Goal: Transaction & Acquisition: Purchase product/service

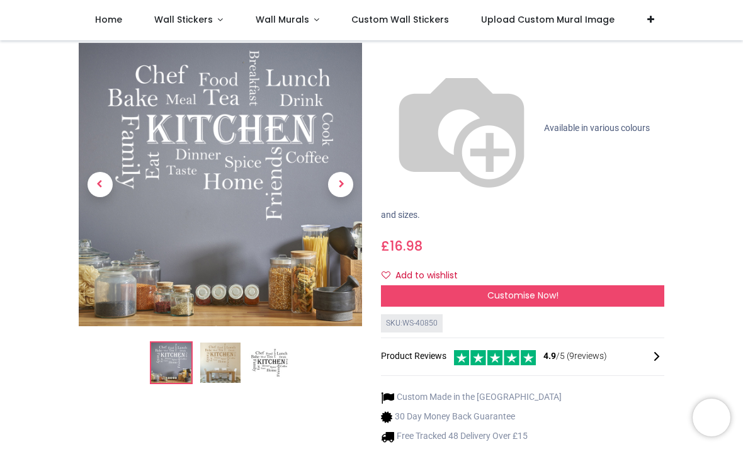
scroll to position [142, 0]
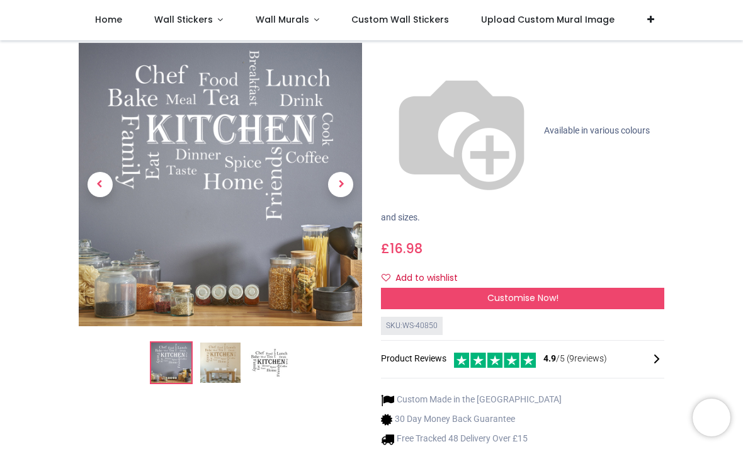
click at [212, 343] on img at bounding box center [220, 363] width 40 height 40
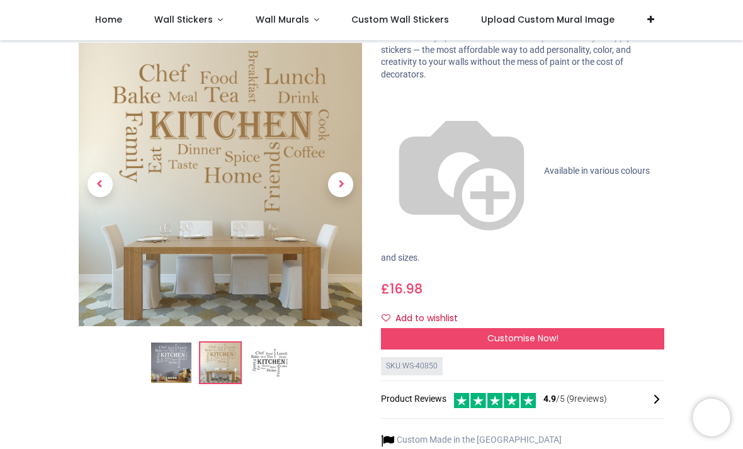
scroll to position [101, 0]
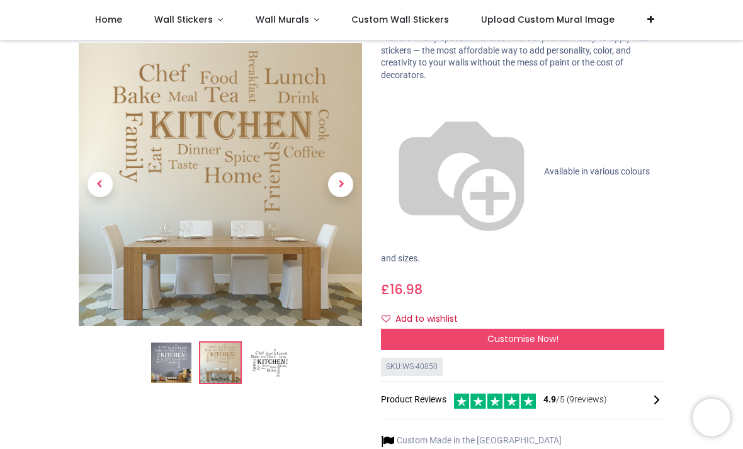
click at [267, 366] on img at bounding box center [269, 363] width 40 height 40
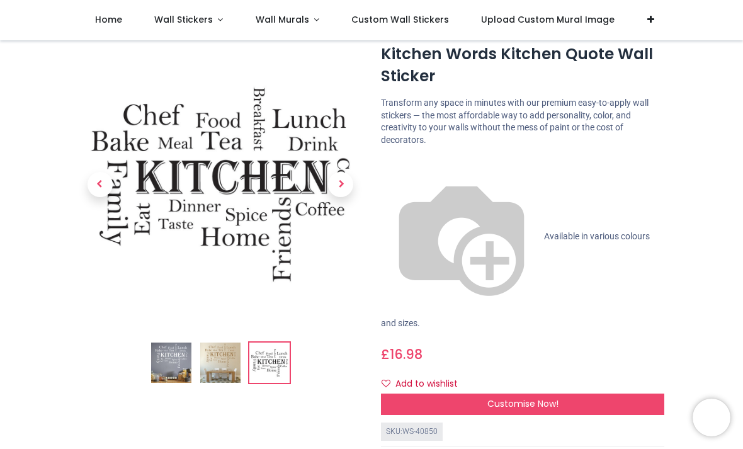
scroll to position [35, 0]
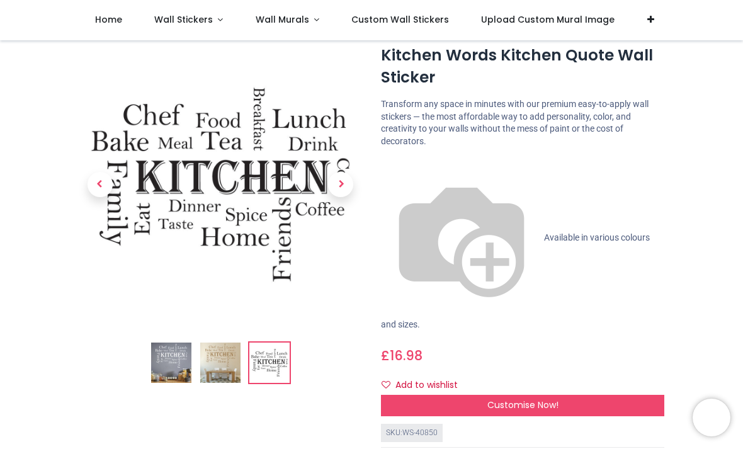
click at [496, 399] on span "Customise Now!" at bounding box center [522, 405] width 71 height 13
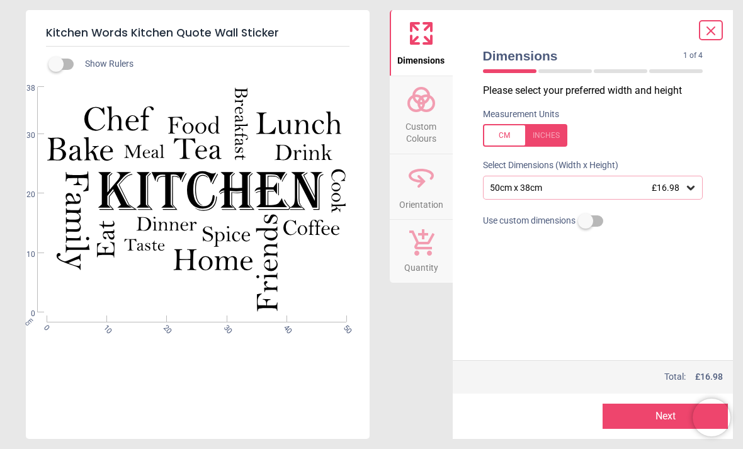
click at [415, 127] on span "Custom Colours" at bounding box center [421, 130] width 60 height 31
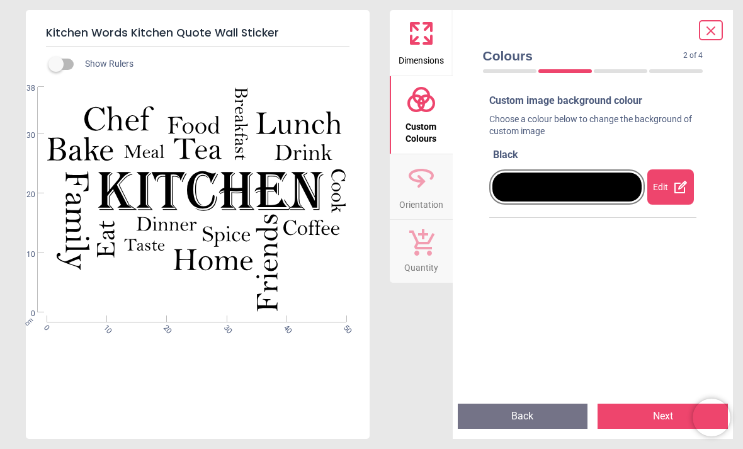
scroll to position [0, 0]
click at [537, 183] on div at bounding box center [566, 187] width 149 height 29
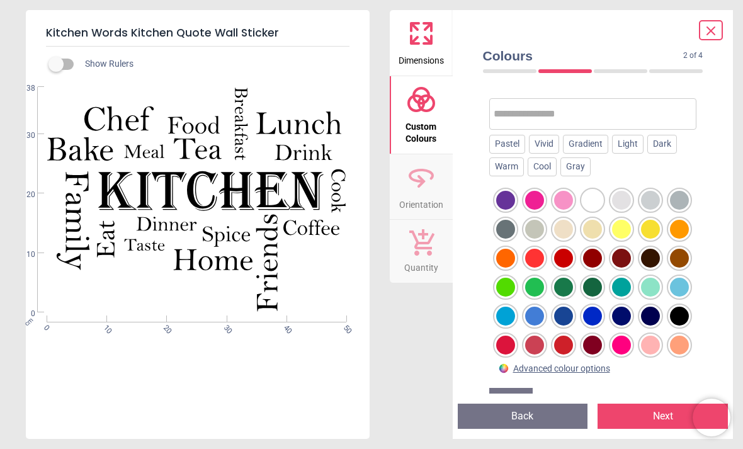
scroll to position [125, 0]
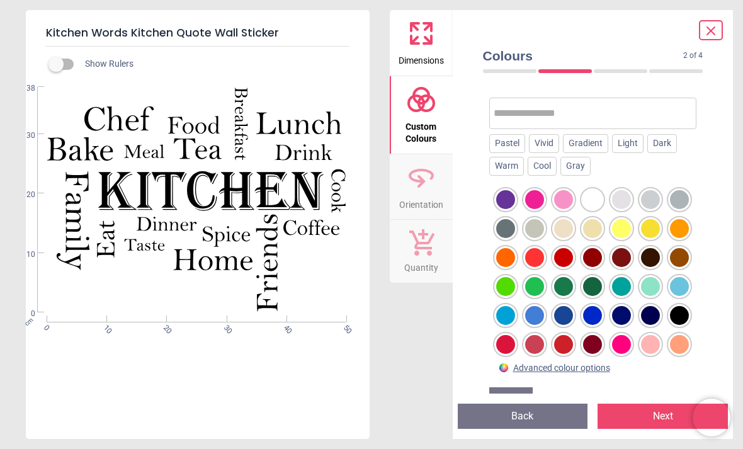
click at [689, 290] on div at bounding box center [679, 286] width 19 height 19
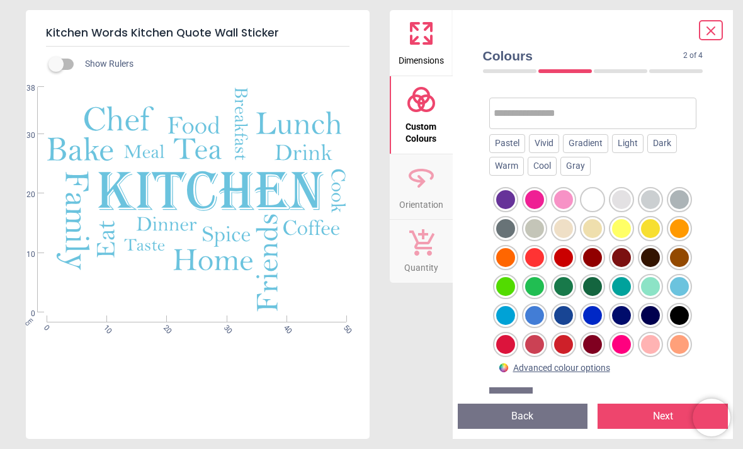
click at [507, 140] on div "Pastel" at bounding box center [507, 143] width 36 height 19
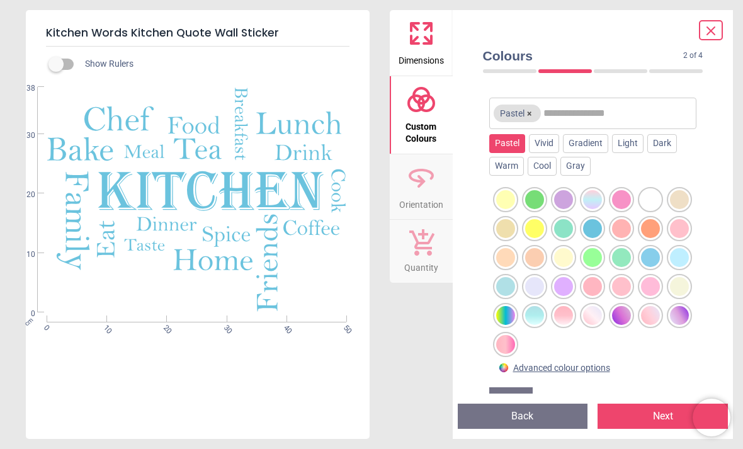
click at [506, 287] on div at bounding box center [505, 286] width 19 height 19
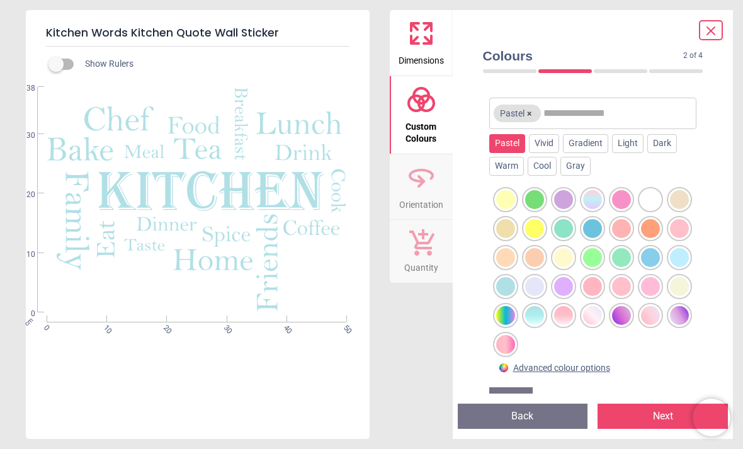
click at [647, 260] on div at bounding box center [650, 257] width 19 height 19
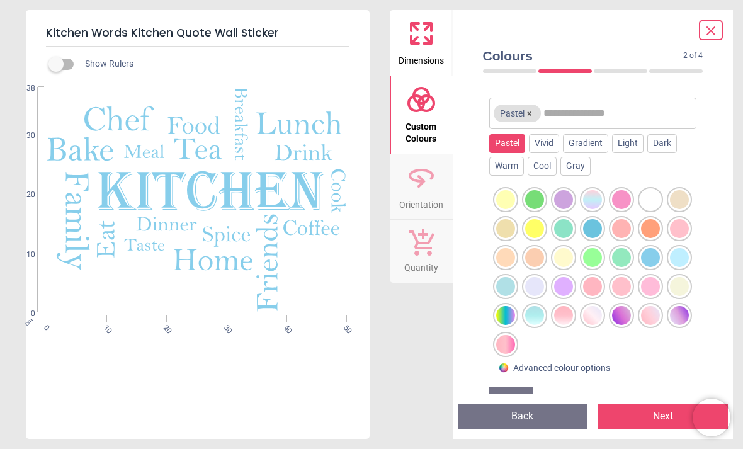
click at [681, 253] on div at bounding box center [679, 257] width 19 height 19
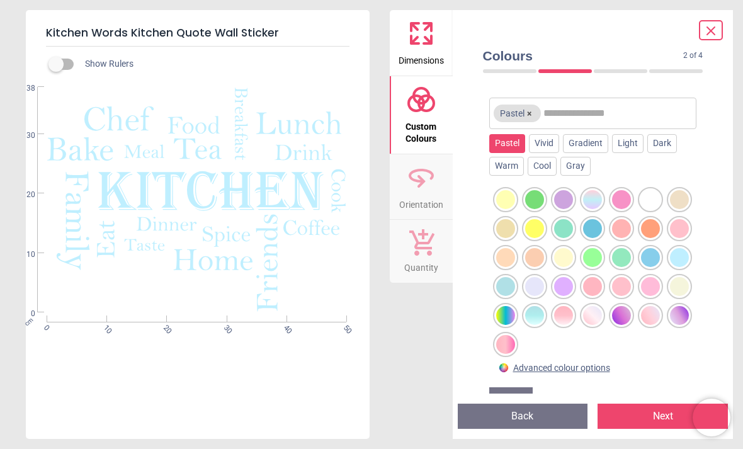
click at [633, 143] on div "Light" at bounding box center [627, 143] width 31 height 19
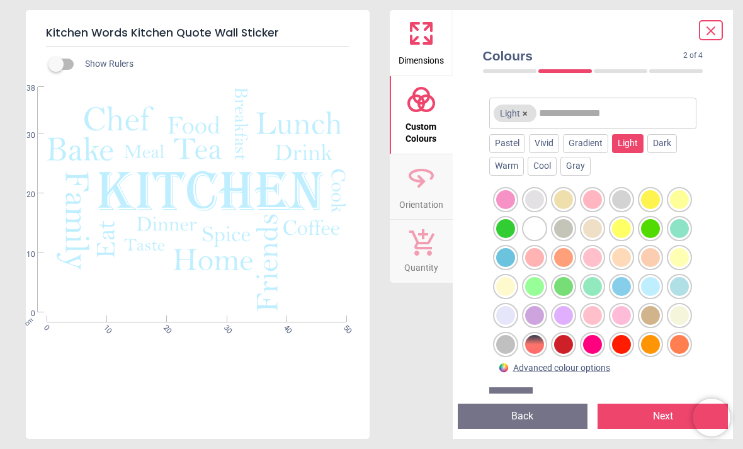
click at [540, 144] on div "Vivid" at bounding box center [544, 143] width 30 height 19
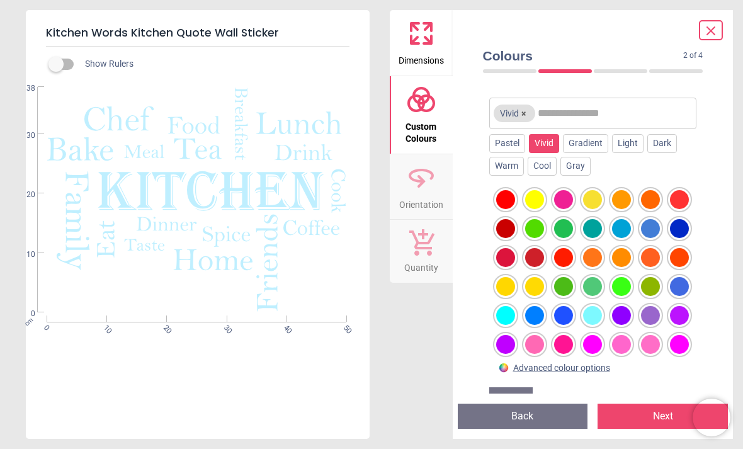
click at [505, 168] on div "Warm" at bounding box center [506, 166] width 35 height 19
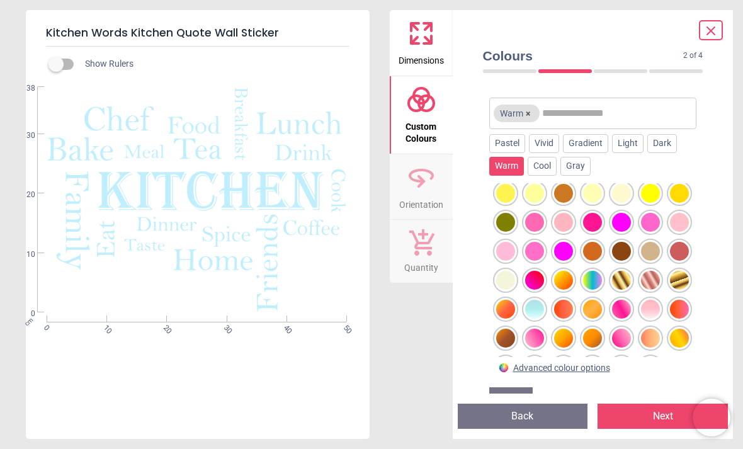
scroll to position [150, 0]
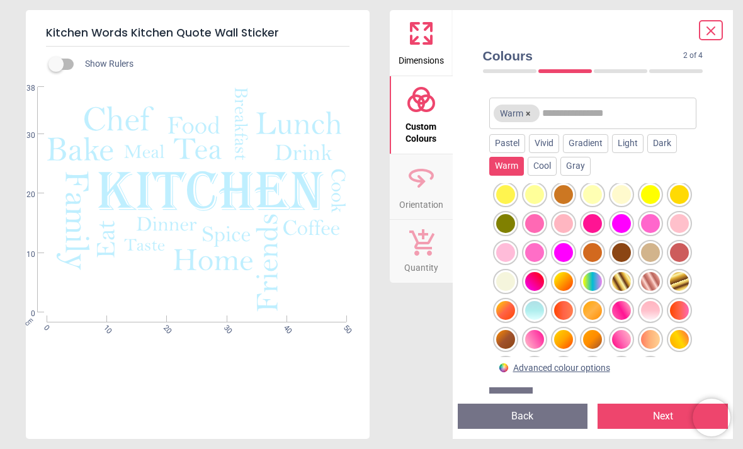
click at [534, 314] on div at bounding box center [534, 310] width 19 height 19
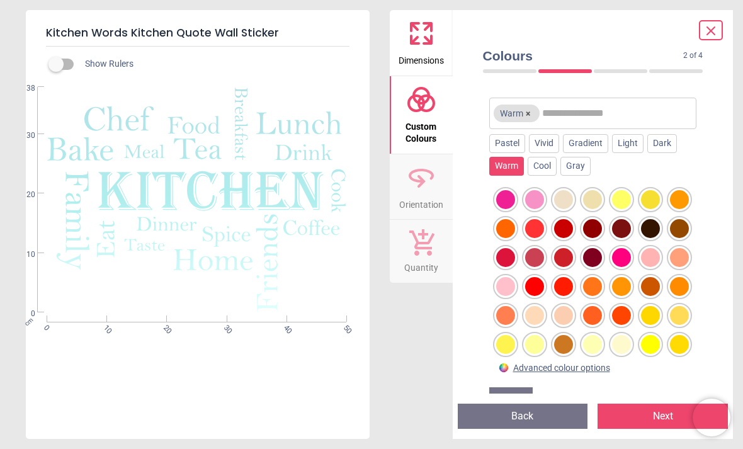
scroll to position [0, 0]
click at [669, 140] on div "Dark" at bounding box center [662, 143] width 30 height 19
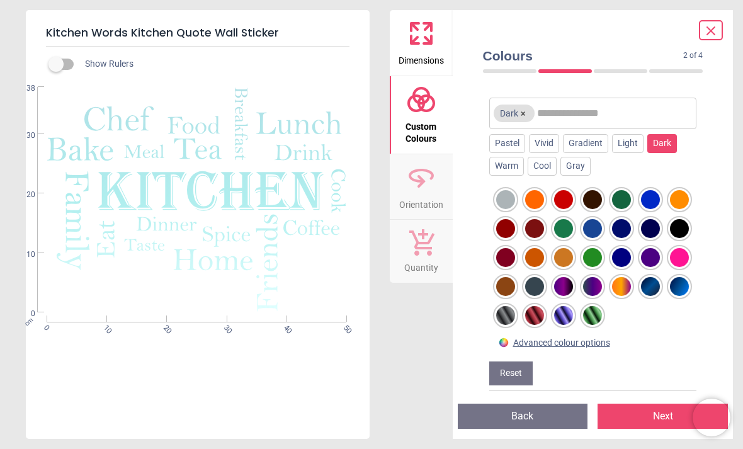
click at [547, 142] on div "Vivid" at bounding box center [544, 143] width 30 height 19
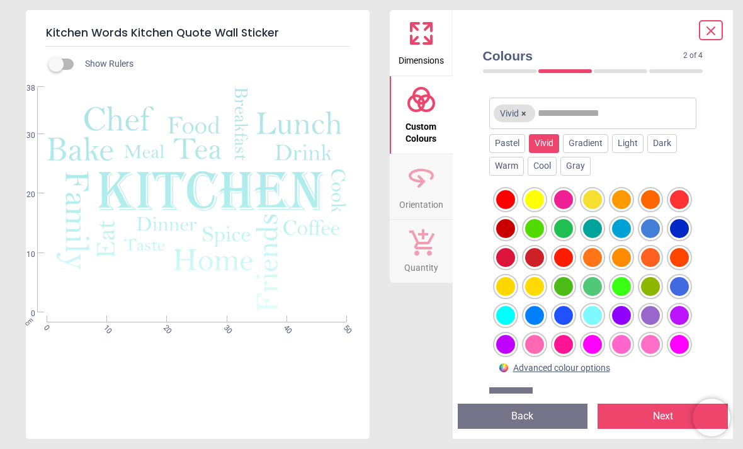
click at [508, 146] on div "Pastel" at bounding box center [507, 143] width 36 height 19
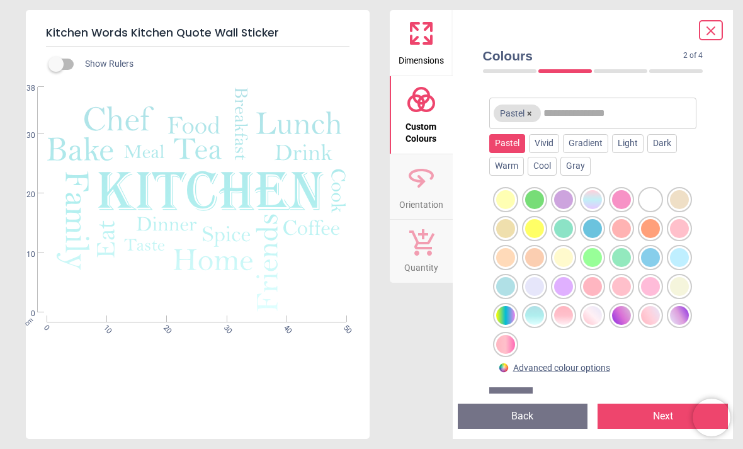
click at [679, 257] on div at bounding box center [679, 257] width 19 height 19
click at [596, 229] on div at bounding box center [592, 228] width 19 height 19
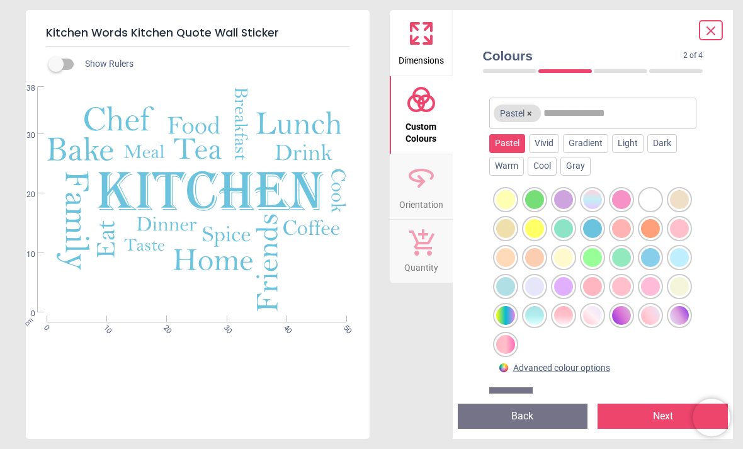
click at [510, 285] on div at bounding box center [505, 286] width 19 height 19
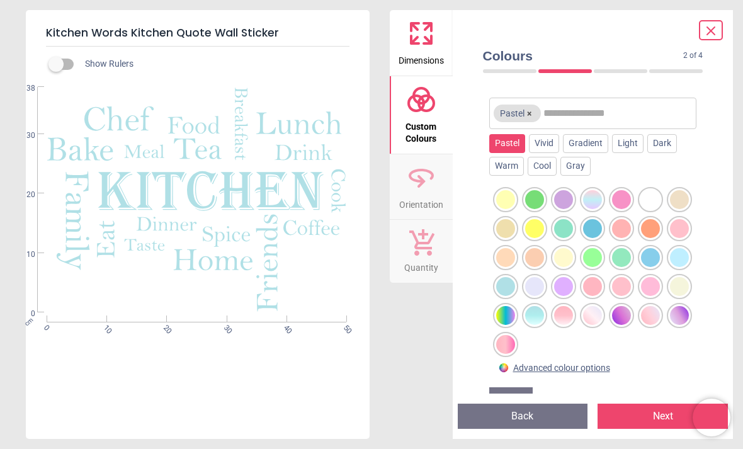
click at [540, 312] on div at bounding box center [534, 315] width 19 height 19
click at [504, 285] on div at bounding box center [505, 286] width 19 height 19
click at [650, 256] on div at bounding box center [650, 257] width 19 height 19
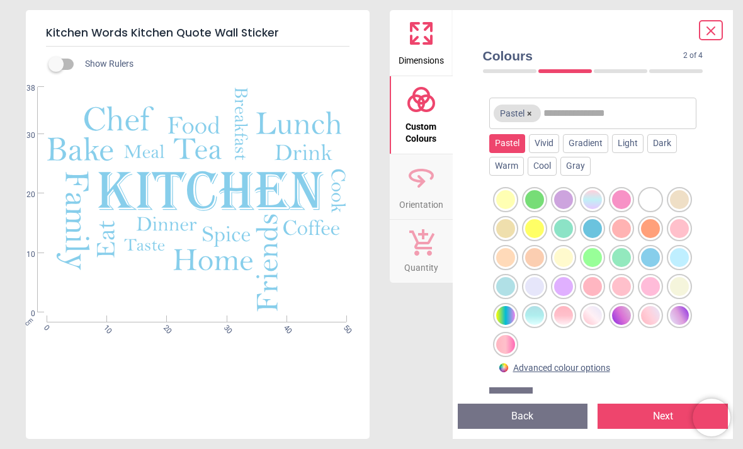
click at [678, 257] on div at bounding box center [679, 257] width 19 height 19
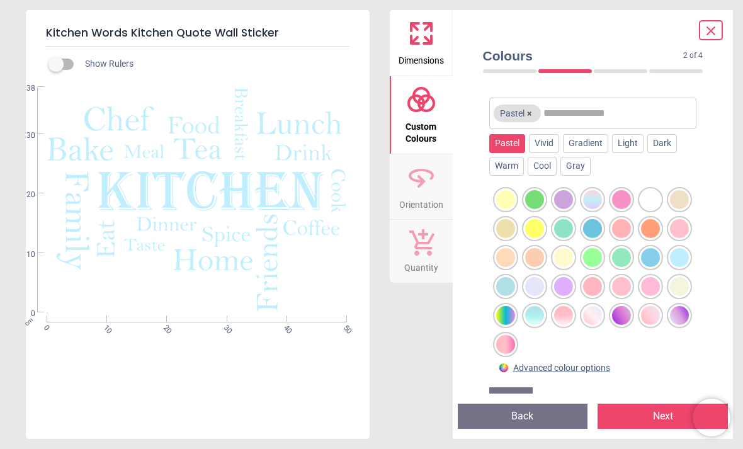
click at [592, 231] on div at bounding box center [592, 228] width 19 height 19
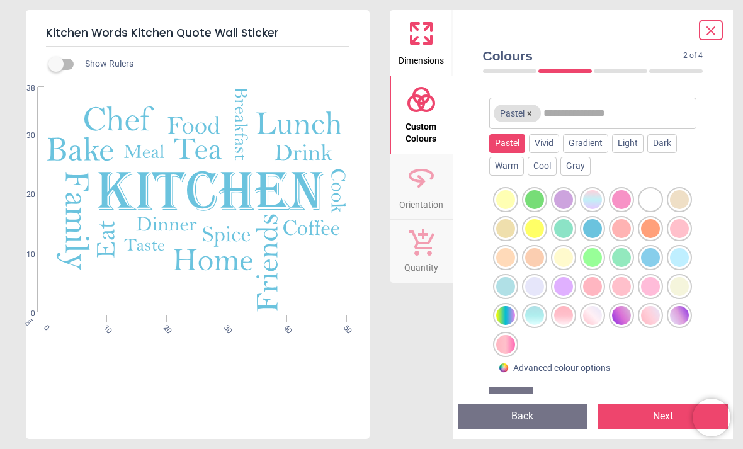
click at [593, 200] on div at bounding box center [592, 199] width 19 height 19
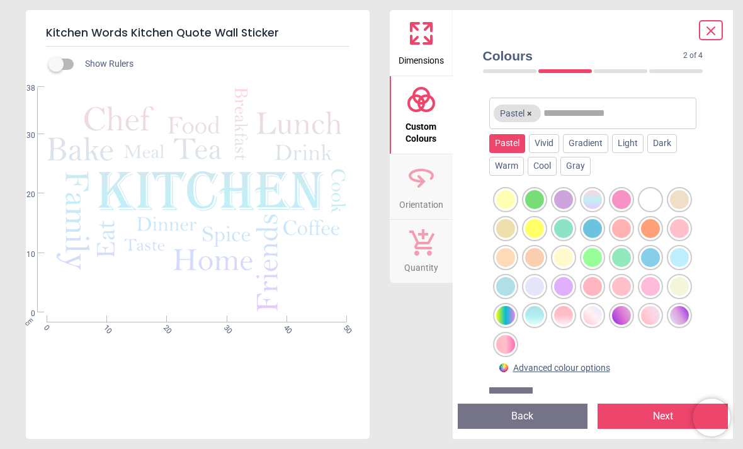
click at [547, 145] on div "Vivid" at bounding box center [544, 143] width 30 height 19
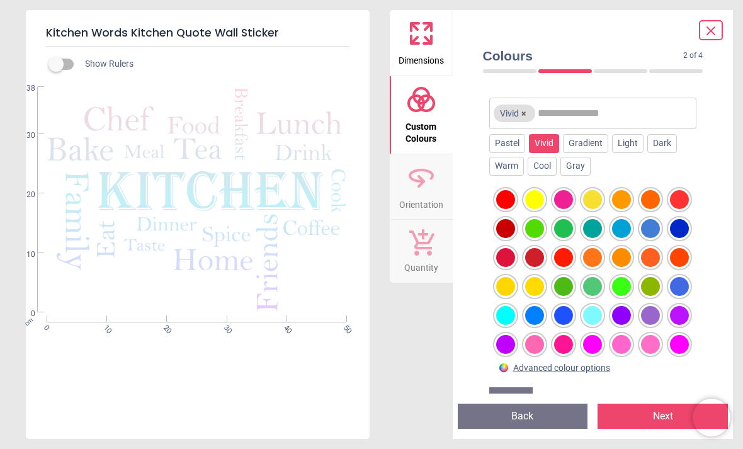
click at [598, 314] on div at bounding box center [592, 315] width 19 height 19
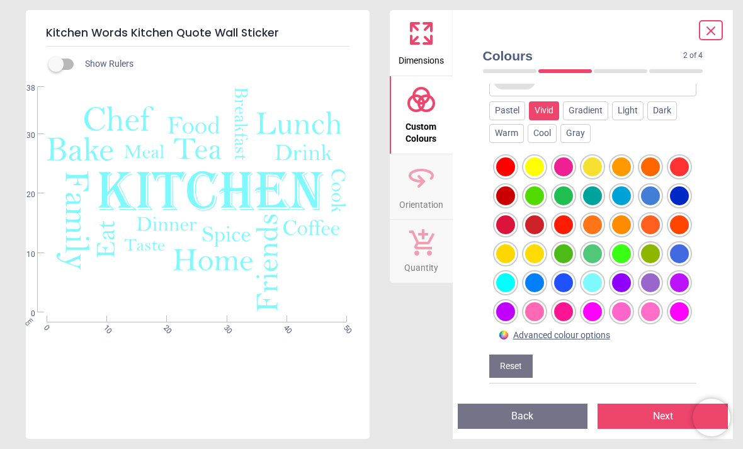
scroll to position [159, 0]
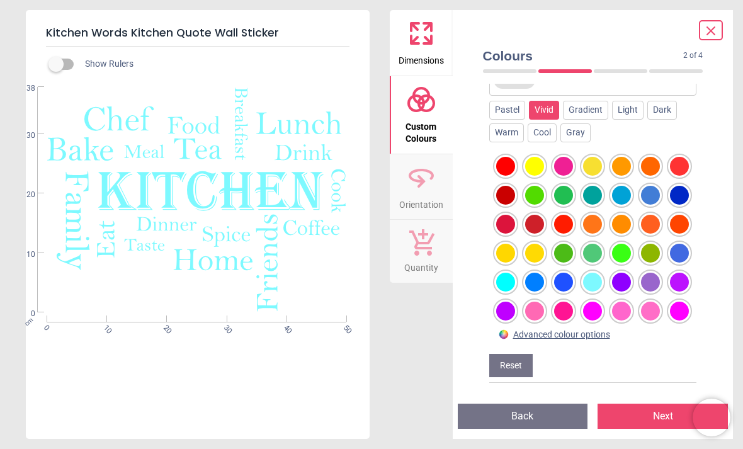
click at [536, 336] on div at bounding box center [534, 340] width 19 height 19
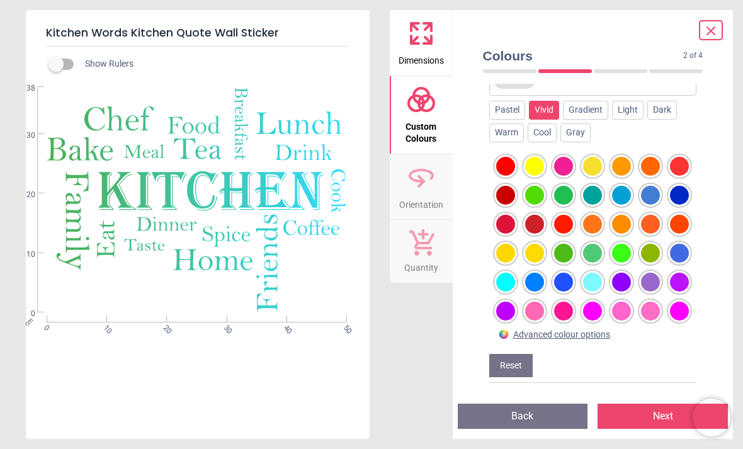
click at [622, 334] on div at bounding box center [621, 340] width 19 height 19
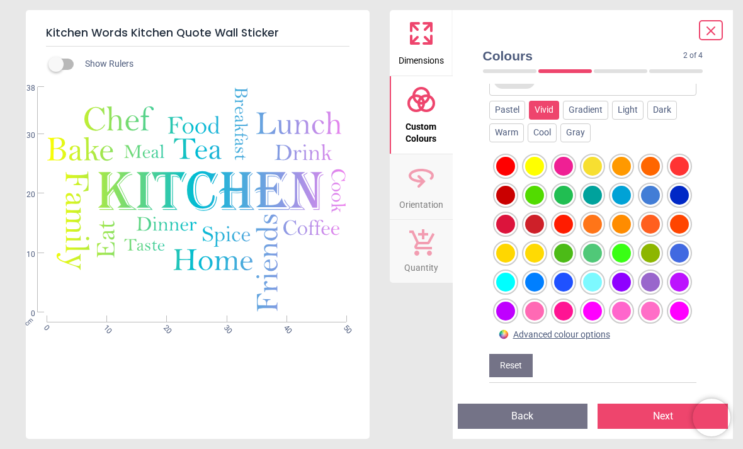
click at [687, 341] on div at bounding box center [679, 340] width 19 height 19
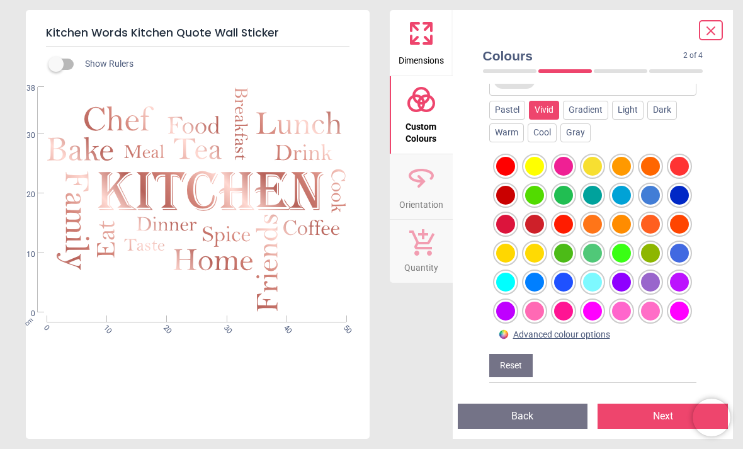
click at [507, 108] on div "Pastel" at bounding box center [507, 110] width 36 height 19
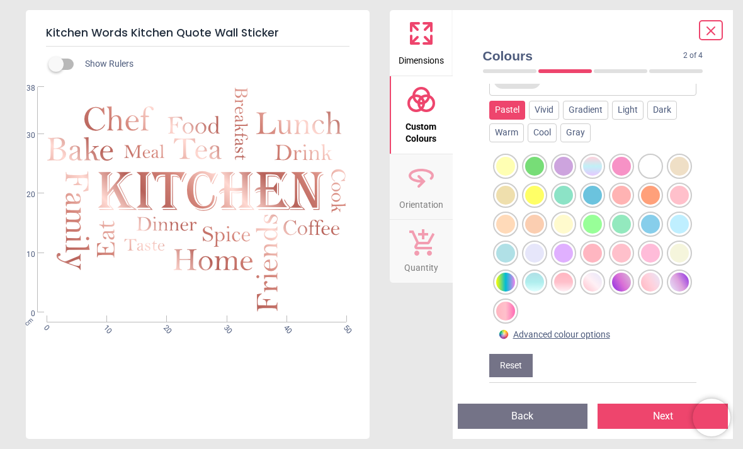
click at [541, 279] on div at bounding box center [534, 282] width 19 height 19
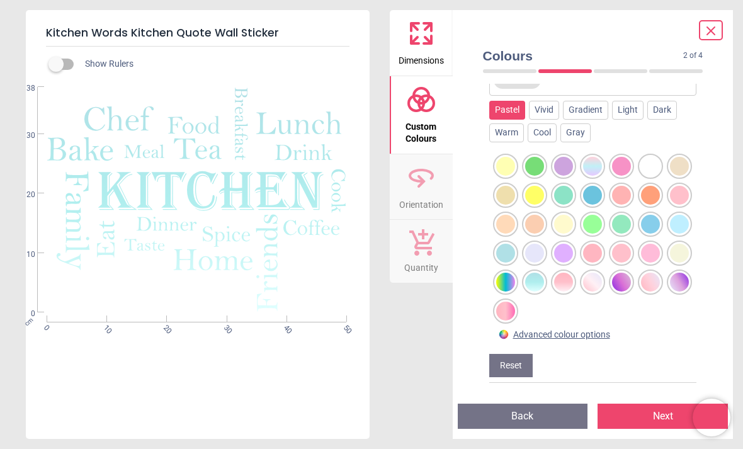
click at [683, 221] on div at bounding box center [679, 224] width 19 height 19
click at [652, 222] on div at bounding box center [650, 224] width 19 height 19
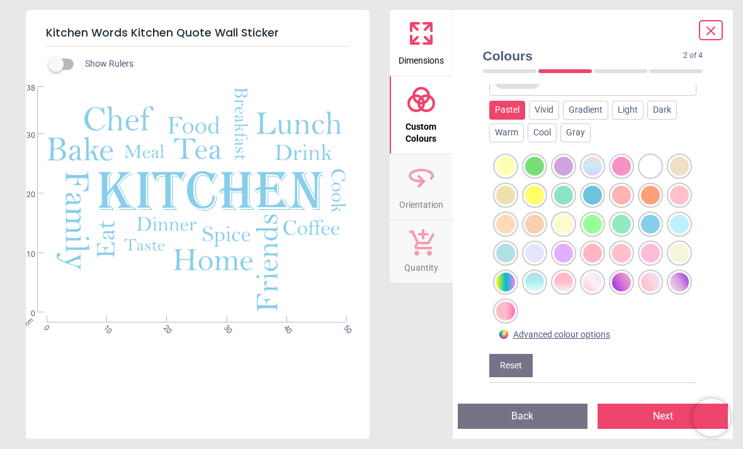
click at [595, 162] on div at bounding box center [592, 166] width 19 height 19
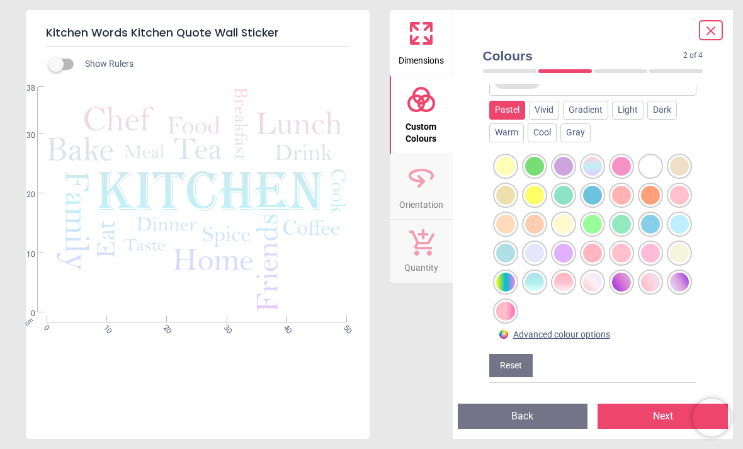
click at [544, 109] on div "Vivid" at bounding box center [544, 110] width 30 height 19
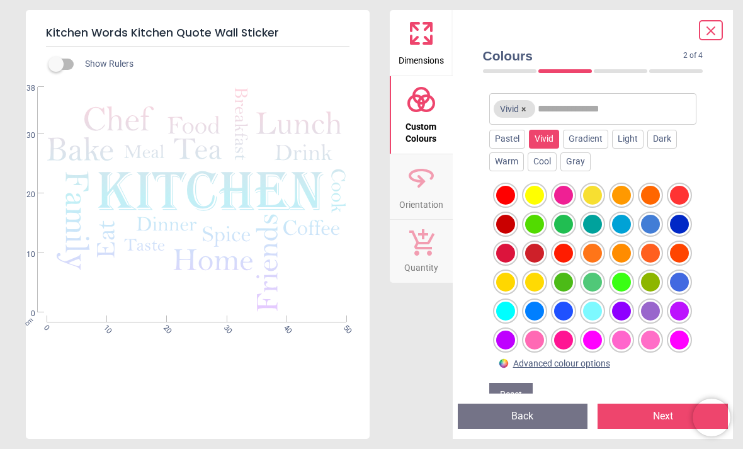
scroll to position [128, 0]
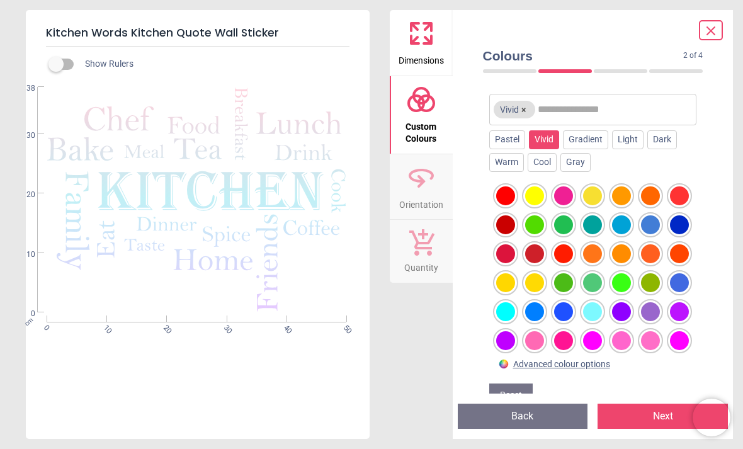
click at [593, 140] on div "Gradient" at bounding box center [585, 139] width 45 height 19
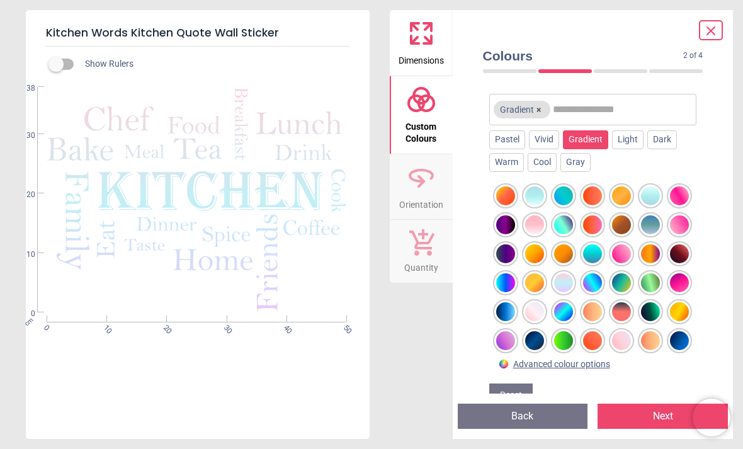
click at [652, 227] on div at bounding box center [650, 224] width 19 height 19
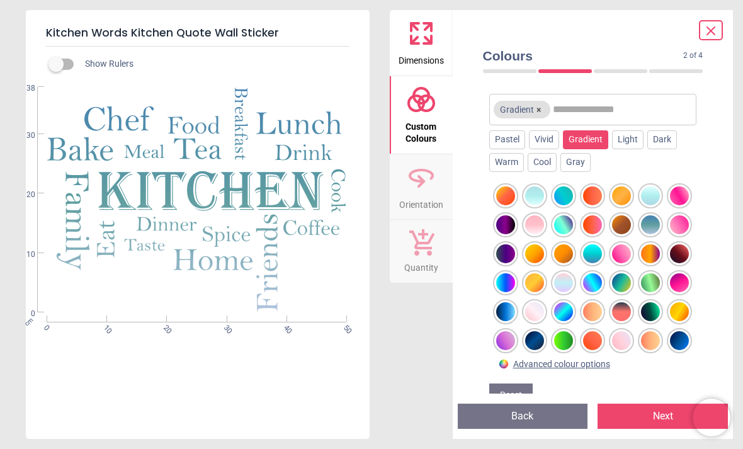
click at [649, 193] on div at bounding box center [650, 195] width 19 height 19
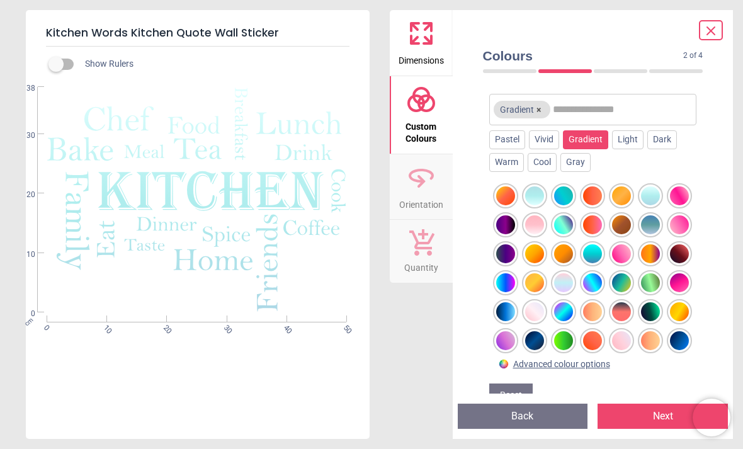
click at [563, 193] on div at bounding box center [563, 195] width 19 height 19
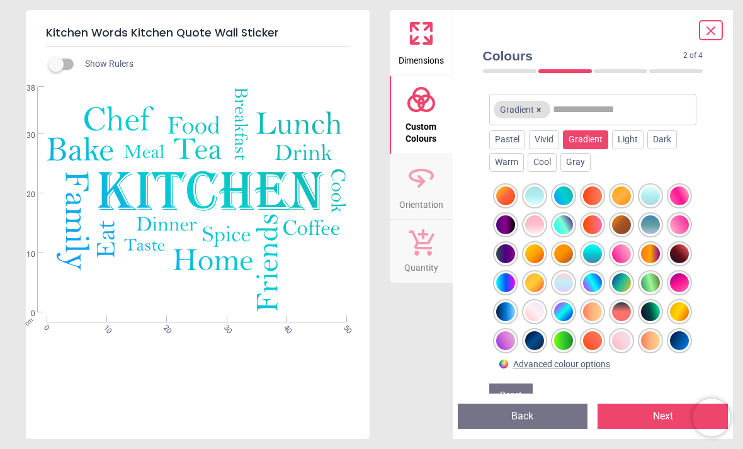
click at [661, 144] on div "Dark" at bounding box center [662, 139] width 30 height 19
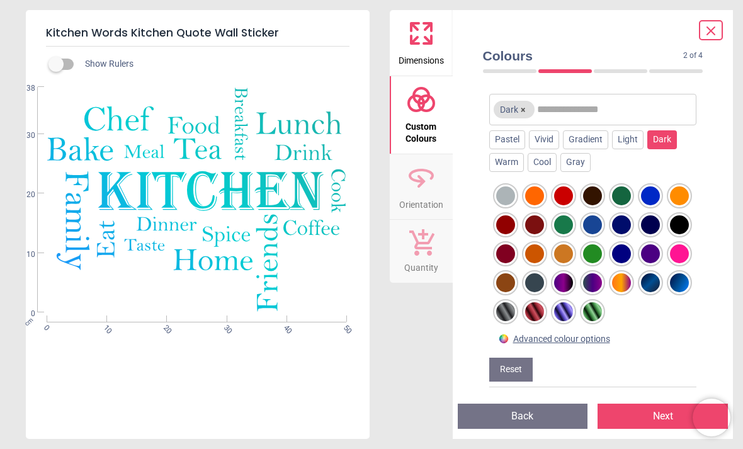
click at [627, 142] on div "Light" at bounding box center [627, 139] width 31 height 19
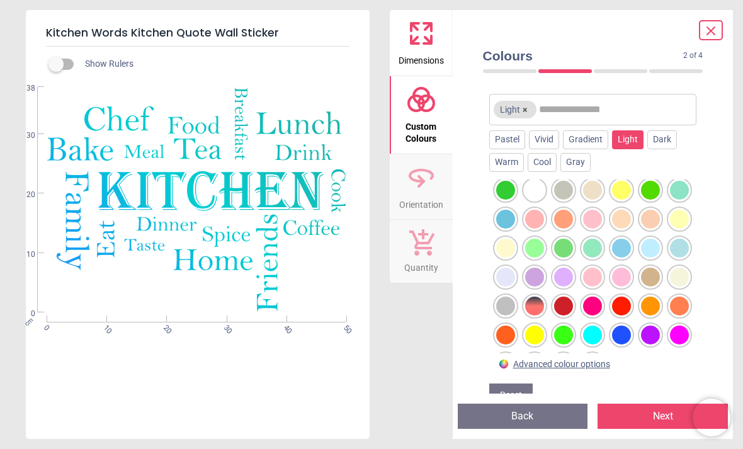
scroll to position [34, 0]
click at [601, 363] on div at bounding box center [592, 364] width 19 height 19
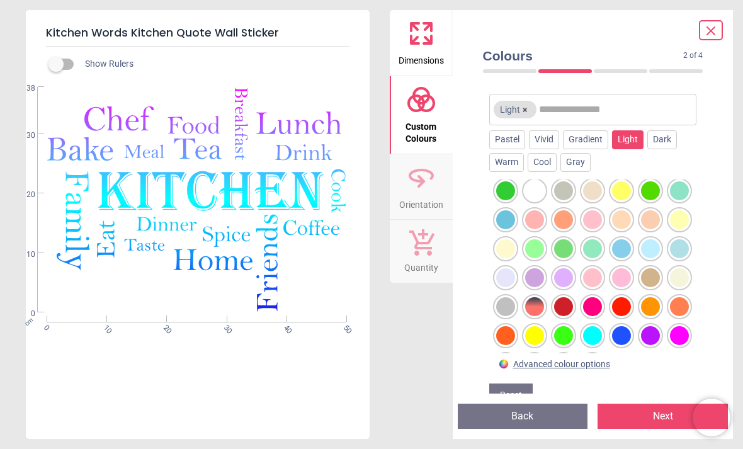
click at [625, 256] on div at bounding box center [621, 248] width 19 height 19
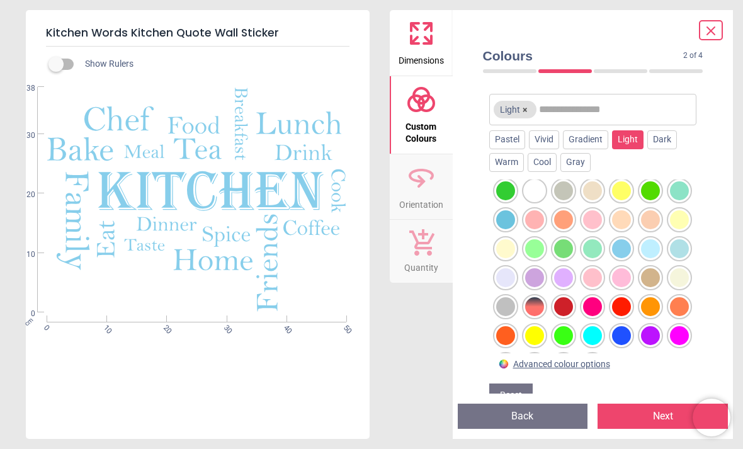
click at [655, 256] on div at bounding box center [650, 248] width 19 height 19
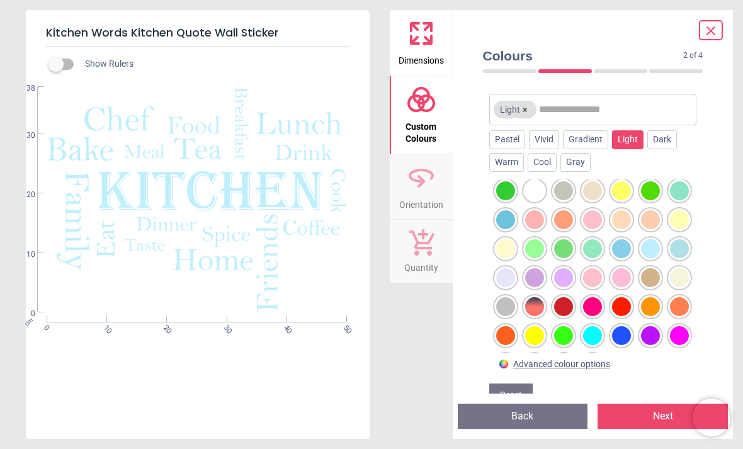
click at [664, 143] on div "Dark" at bounding box center [662, 139] width 30 height 19
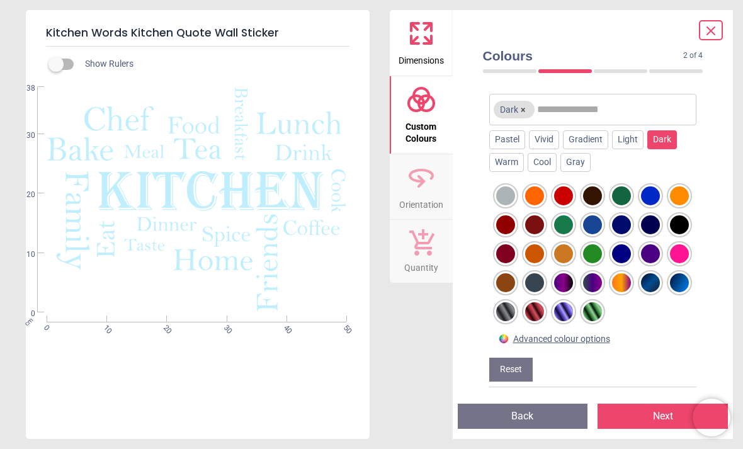
scroll to position [0, 0]
click at [508, 142] on div "Pastel" at bounding box center [507, 139] width 36 height 19
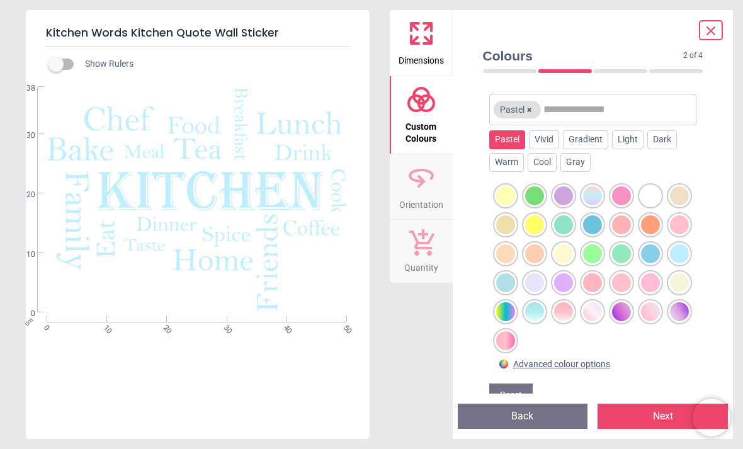
click at [683, 262] on div at bounding box center [679, 253] width 19 height 19
click at [536, 307] on div at bounding box center [534, 311] width 19 height 19
click at [680, 254] on div at bounding box center [679, 253] width 19 height 19
click at [652, 251] on div at bounding box center [650, 253] width 19 height 19
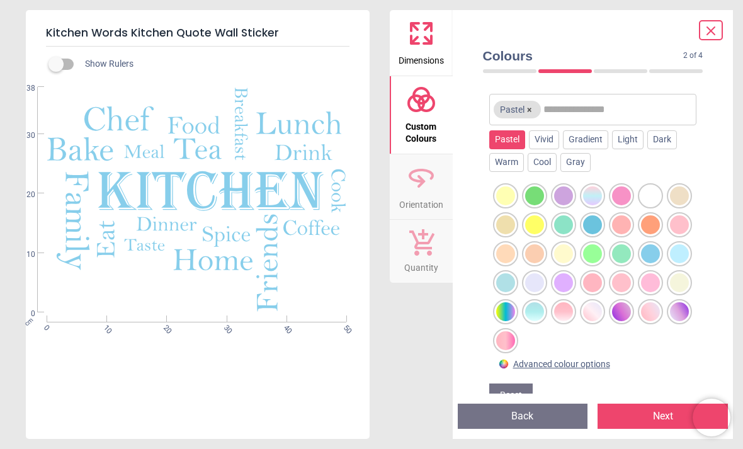
click at [683, 251] on div at bounding box center [679, 253] width 19 height 19
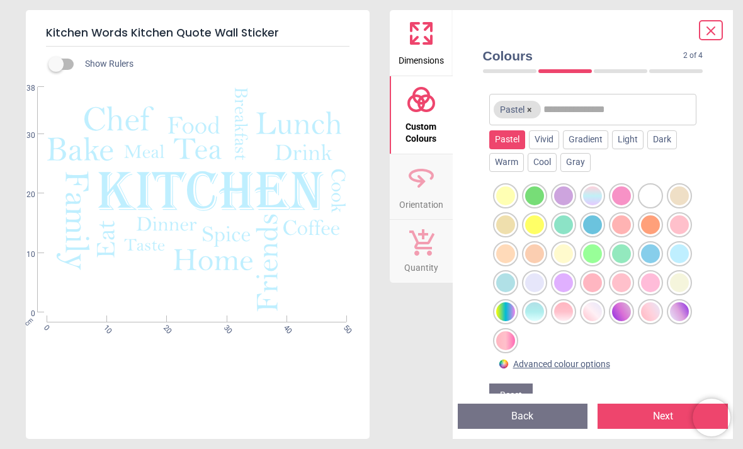
click at [173, 324] on div "WS-40850 Created with Snap null cm 0 10 20 30 40 50 0 10 20 30 38" at bounding box center [196, 222] width 341 height 270
click at [503, 312] on div at bounding box center [505, 311] width 19 height 19
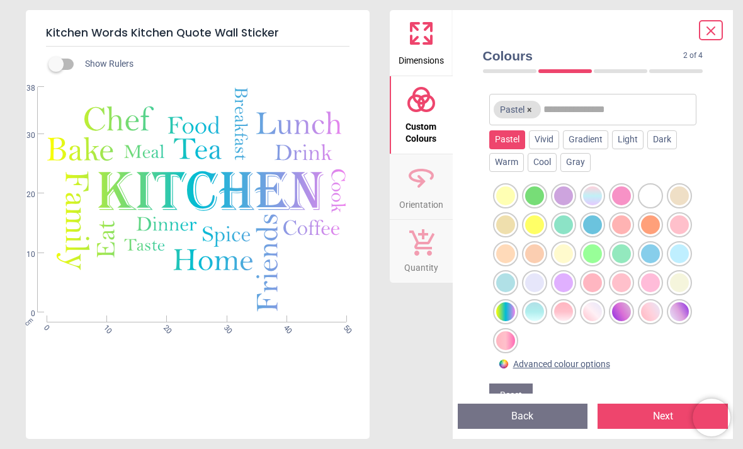
click at [632, 142] on div "Light" at bounding box center [627, 139] width 31 height 19
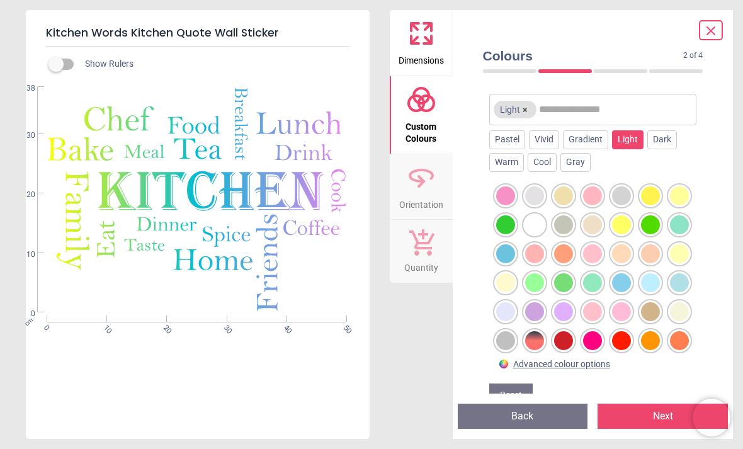
click at [651, 278] on div at bounding box center [650, 282] width 19 height 19
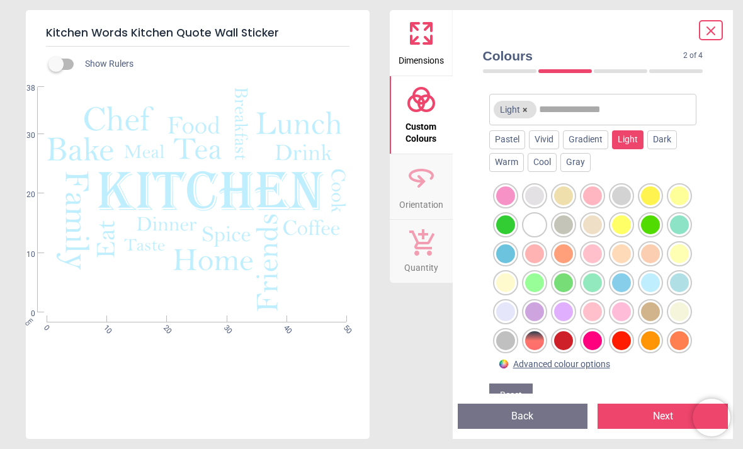
click at [671, 139] on div "Dark" at bounding box center [662, 139] width 30 height 19
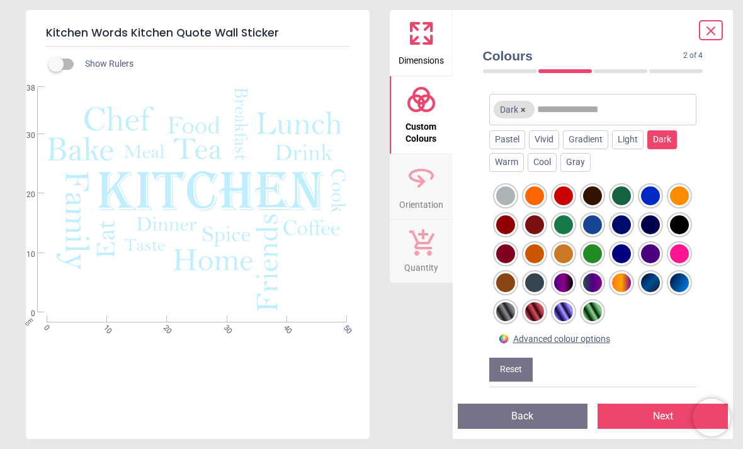
click at [633, 142] on div "Light" at bounding box center [627, 139] width 31 height 19
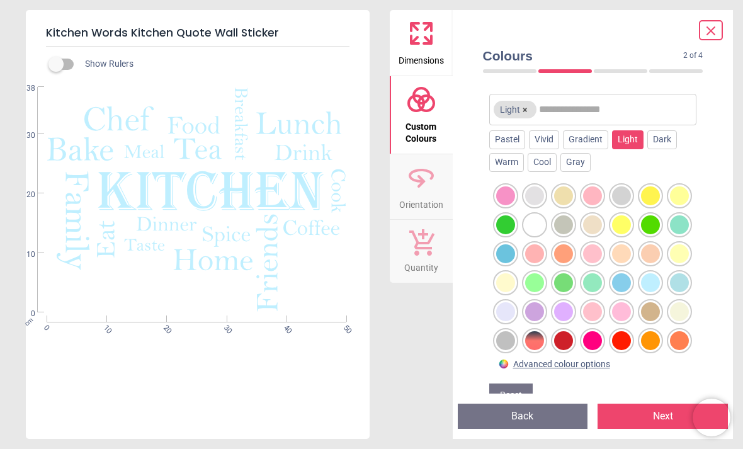
click at [655, 280] on div at bounding box center [650, 282] width 19 height 19
click at [714, 30] on icon at bounding box center [710, 30] width 15 height 15
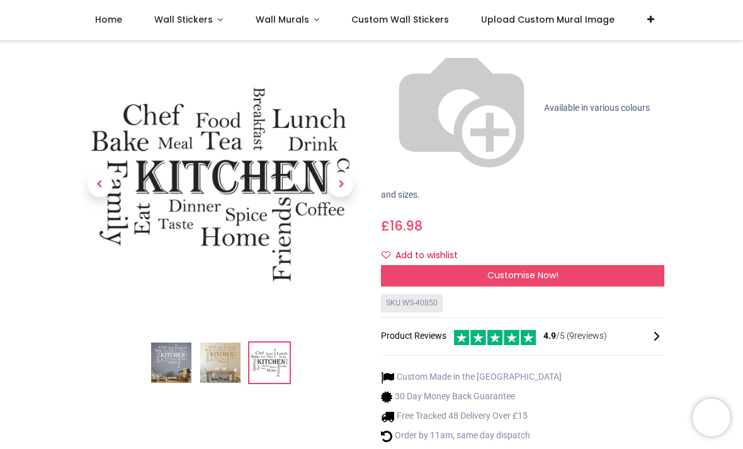
scroll to position [184, 0]
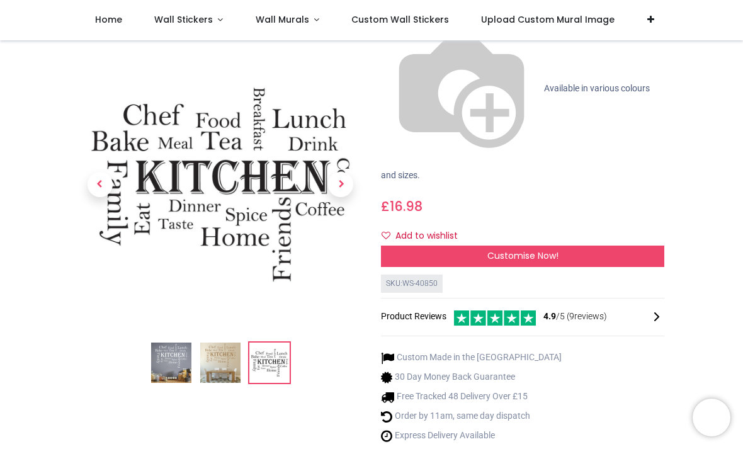
click at [598, 246] on div "Customise Now!" at bounding box center [522, 256] width 283 height 21
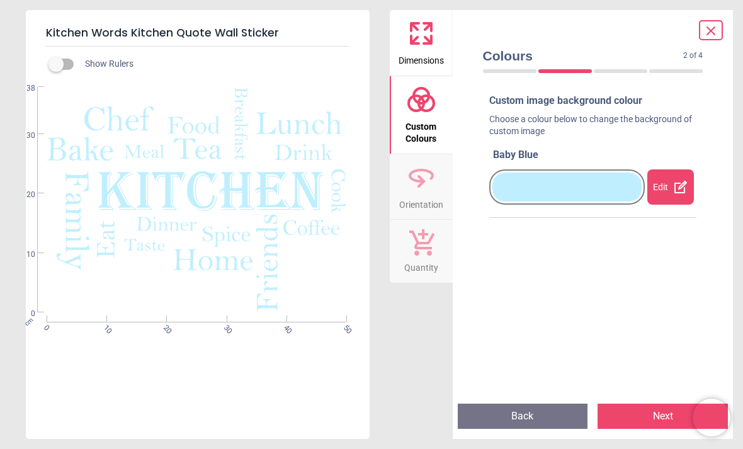
click at [424, 195] on span "Orientation" at bounding box center [421, 202] width 44 height 19
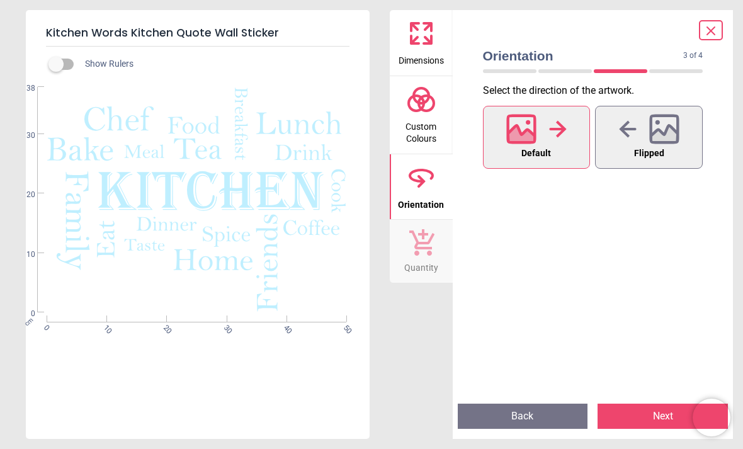
click at [660, 142] on icon at bounding box center [663, 128] width 27 height 27
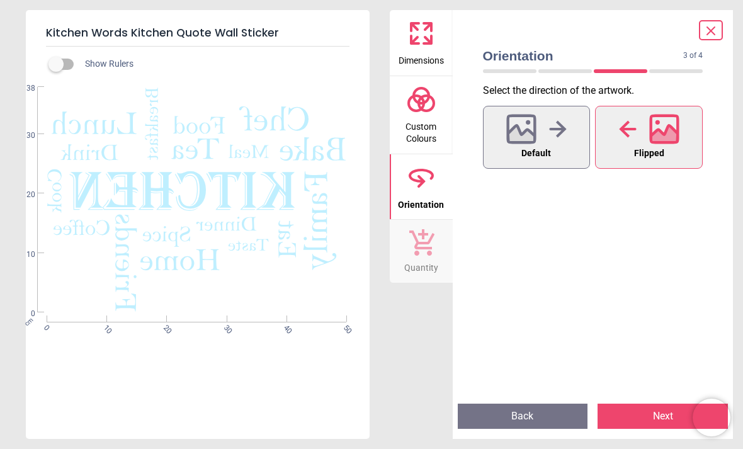
click at [545, 150] on span "Default" at bounding box center [536, 153] width 30 height 16
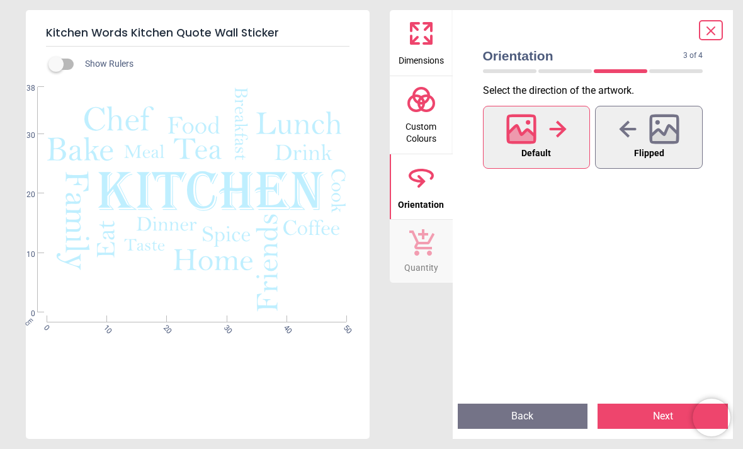
click at [660, 415] on button "Next" at bounding box center [663, 416] width 130 height 25
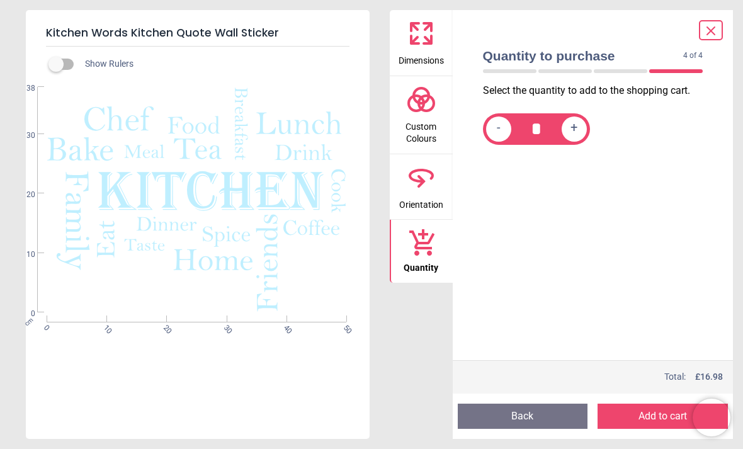
click at [711, 36] on icon at bounding box center [710, 30] width 15 height 15
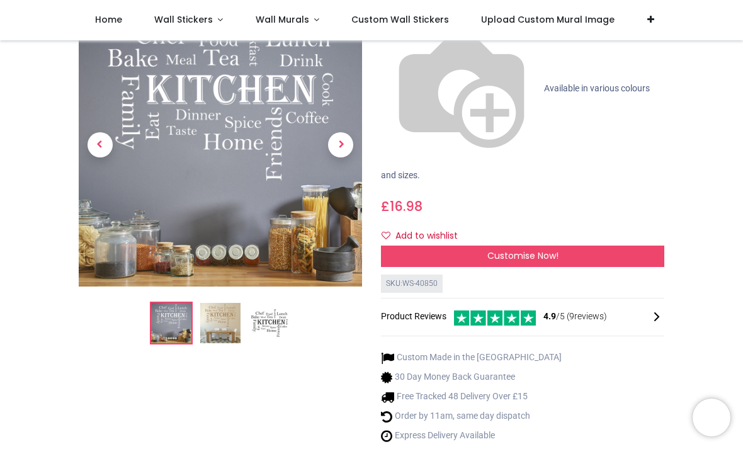
click at [582, 246] on div "Customise Now!" at bounding box center [522, 256] width 283 height 21
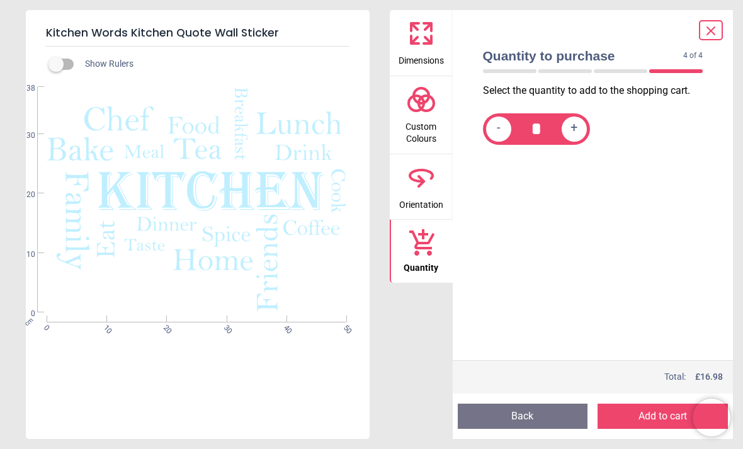
click at [417, 51] on span "Dimensions" at bounding box center [421, 57] width 45 height 19
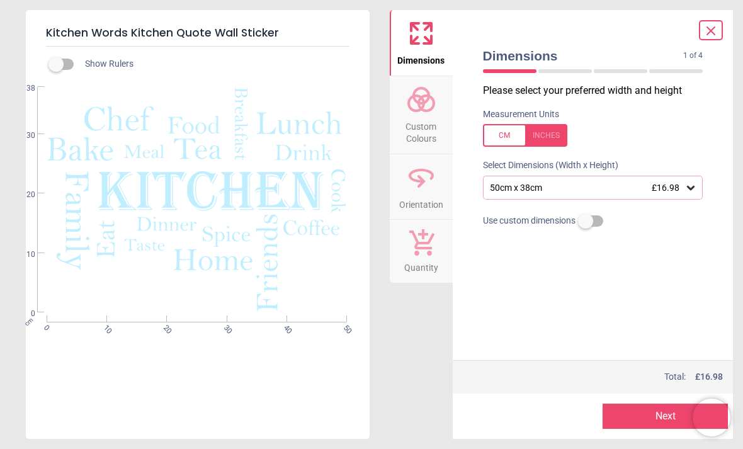
click at [690, 190] on icon at bounding box center [690, 187] width 13 height 13
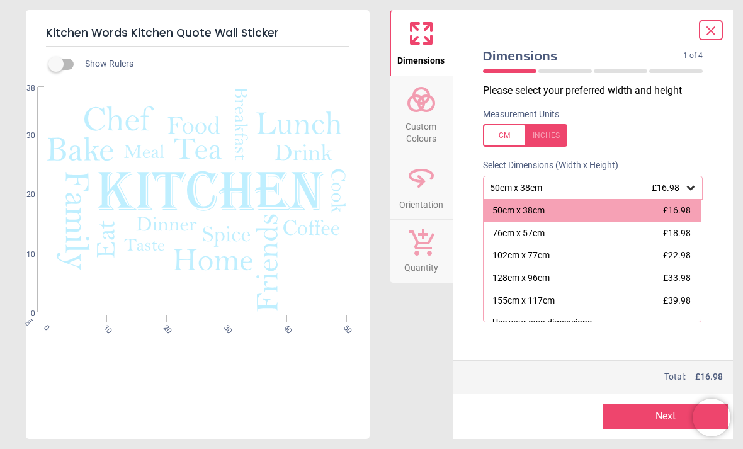
click at [559, 211] on div "50cm x 38cm £16.98" at bounding box center [593, 211] width 218 height 23
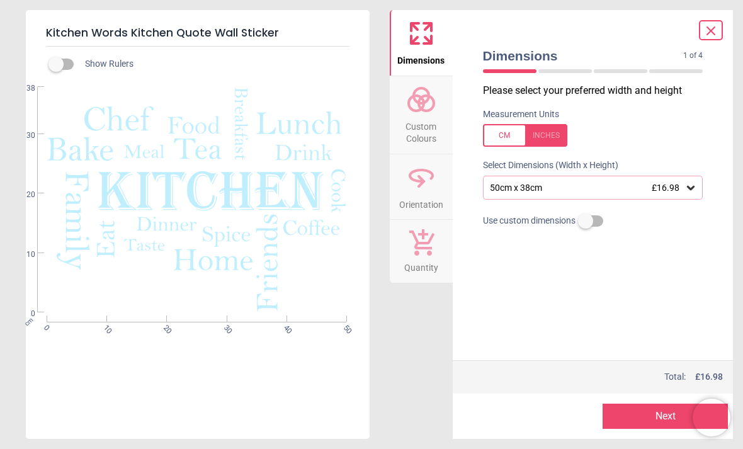
click at [650, 419] on button "Next" at bounding box center [665, 416] width 125 height 25
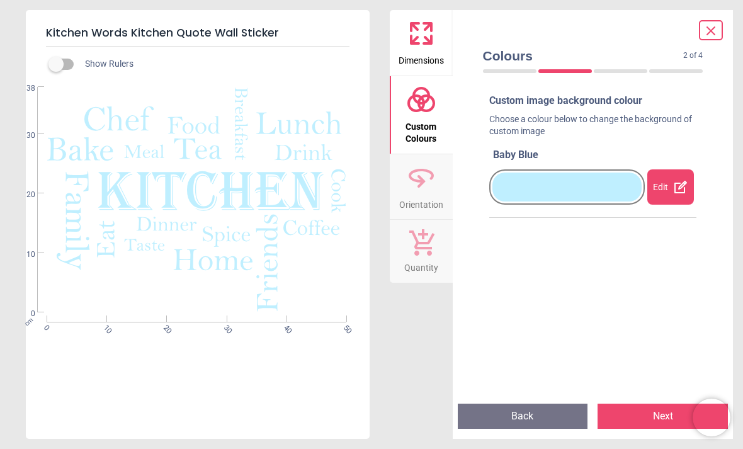
click at [662, 418] on button "Next" at bounding box center [663, 416] width 130 height 25
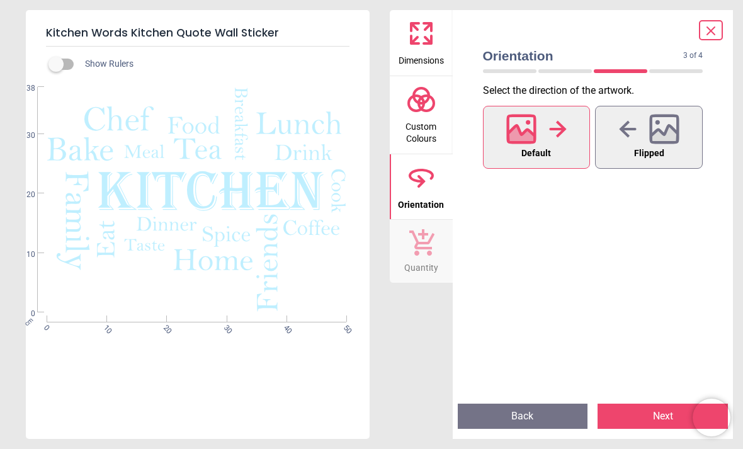
click at [647, 416] on button "Next" at bounding box center [663, 416] width 130 height 25
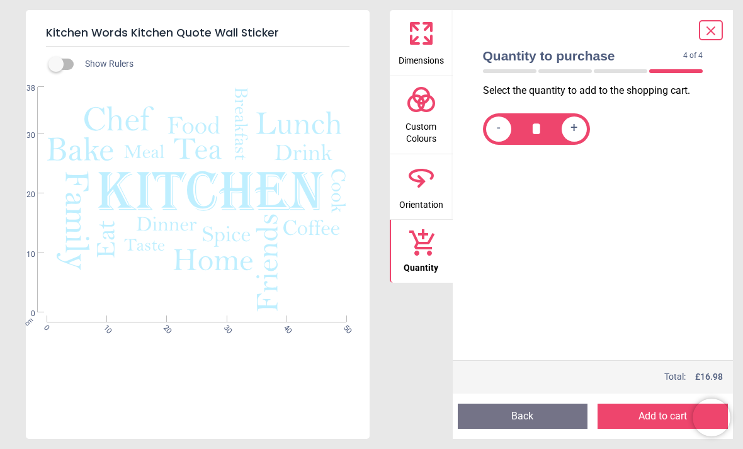
click at [662, 414] on button "Add to cart" at bounding box center [663, 416] width 130 height 25
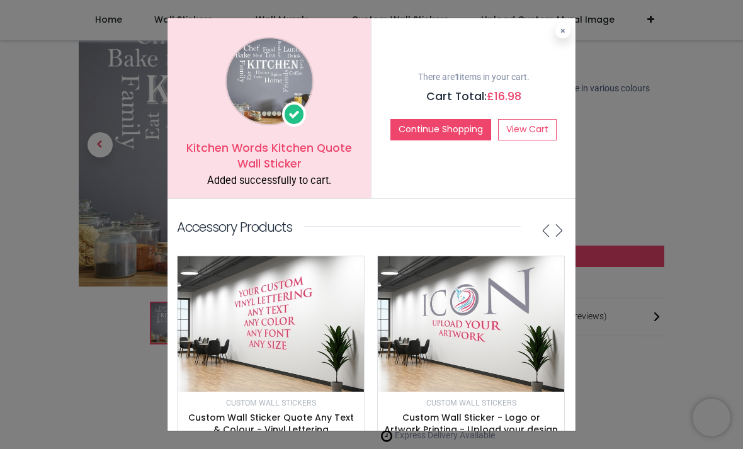
click at [561, 34] on button at bounding box center [562, 30] width 15 height 15
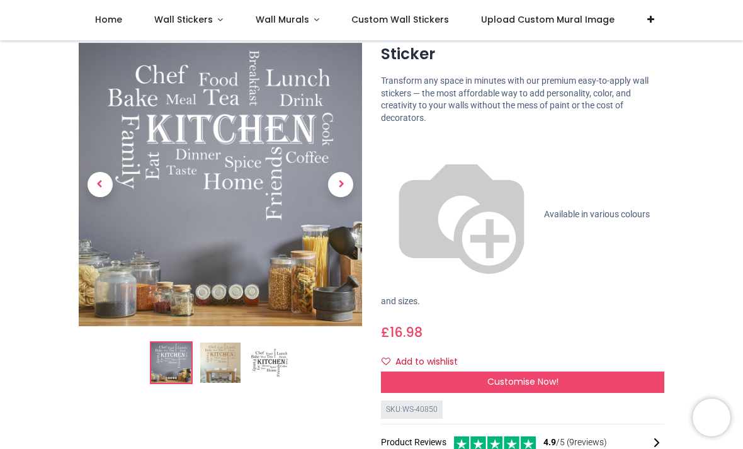
scroll to position [50, 0]
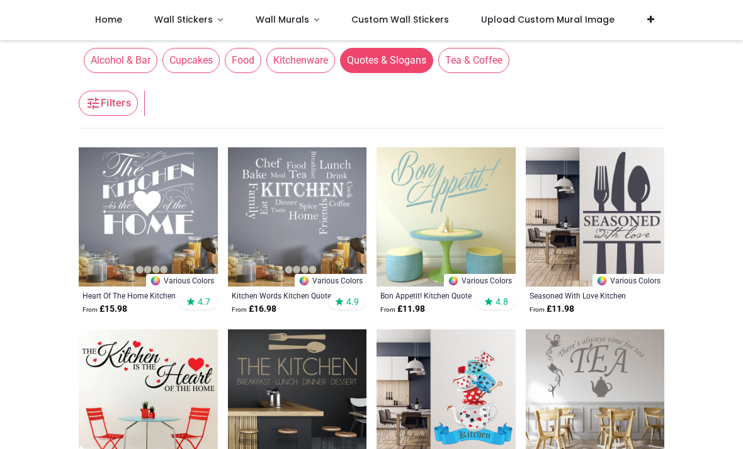
scroll to position [185, 0]
